Goal: Information Seeking & Learning: Learn about a topic

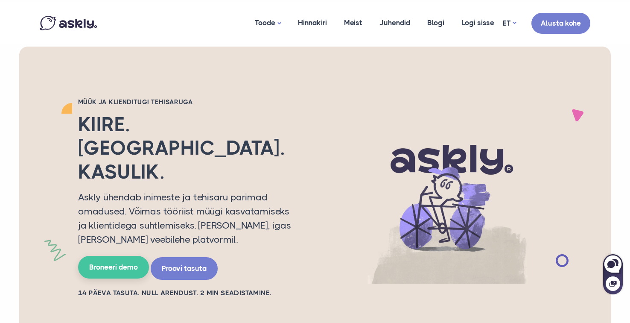
click at [121, 256] on link "Broneeri demo" at bounding box center [113, 267] width 71 height 23
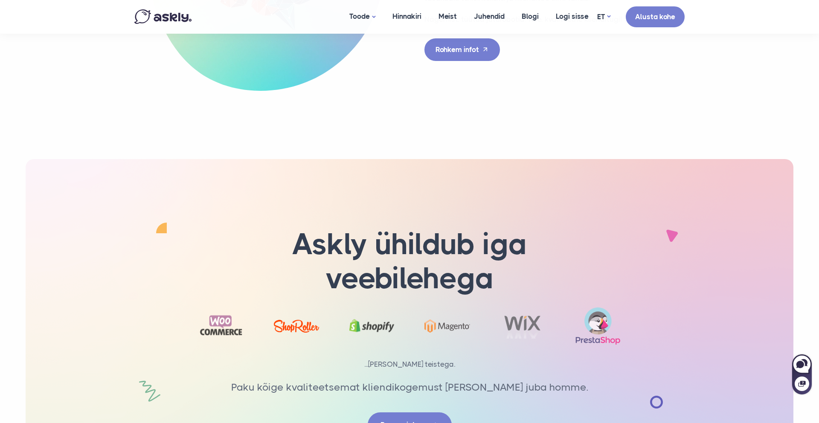
scroll to position [2724, 0]
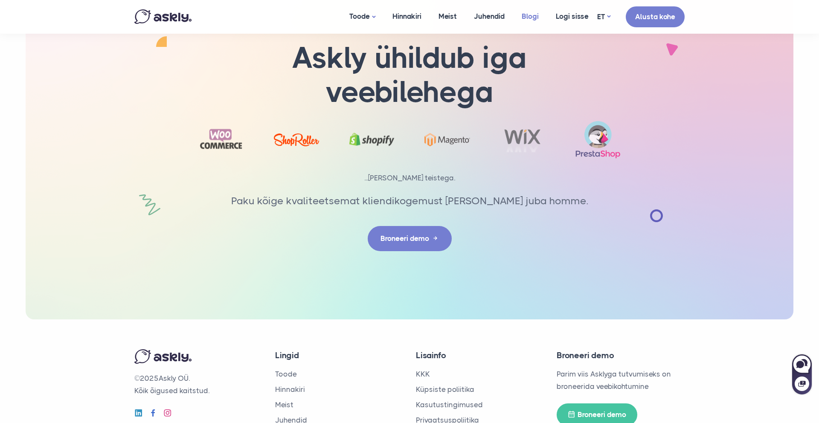
click at [533, 17] on link "Blogi" at bounding box center [530, 16] width 34 height 33
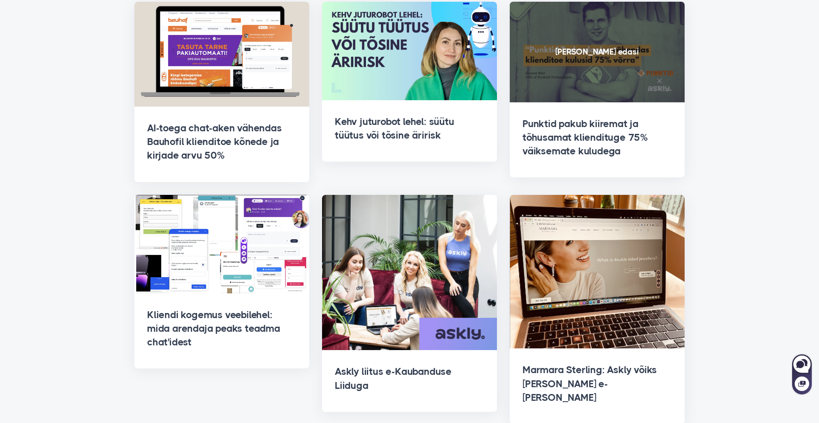
scroll to position [396, 0]
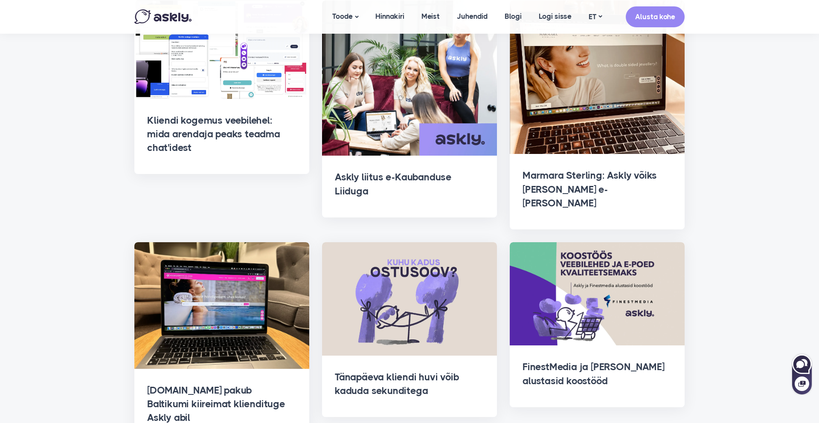
click at [802, 360] on icon at bounding box center [802, 364] width 18 height 18
select select "**"
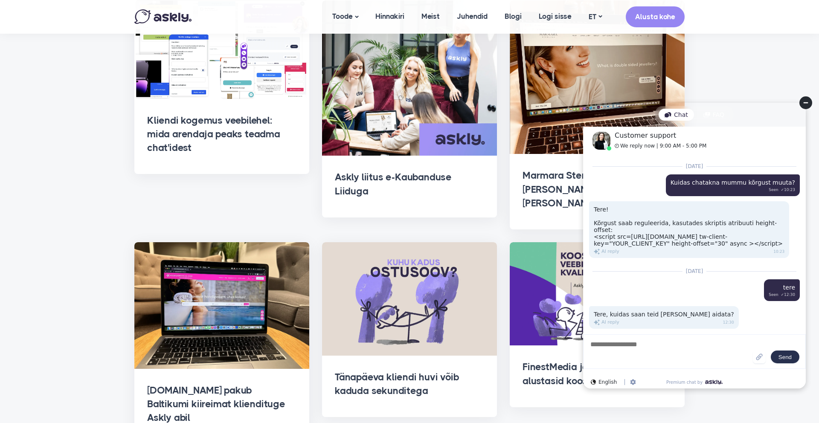
scroll to position [282, 0]
